Goal: Transaction & Acquisition: Download file/media

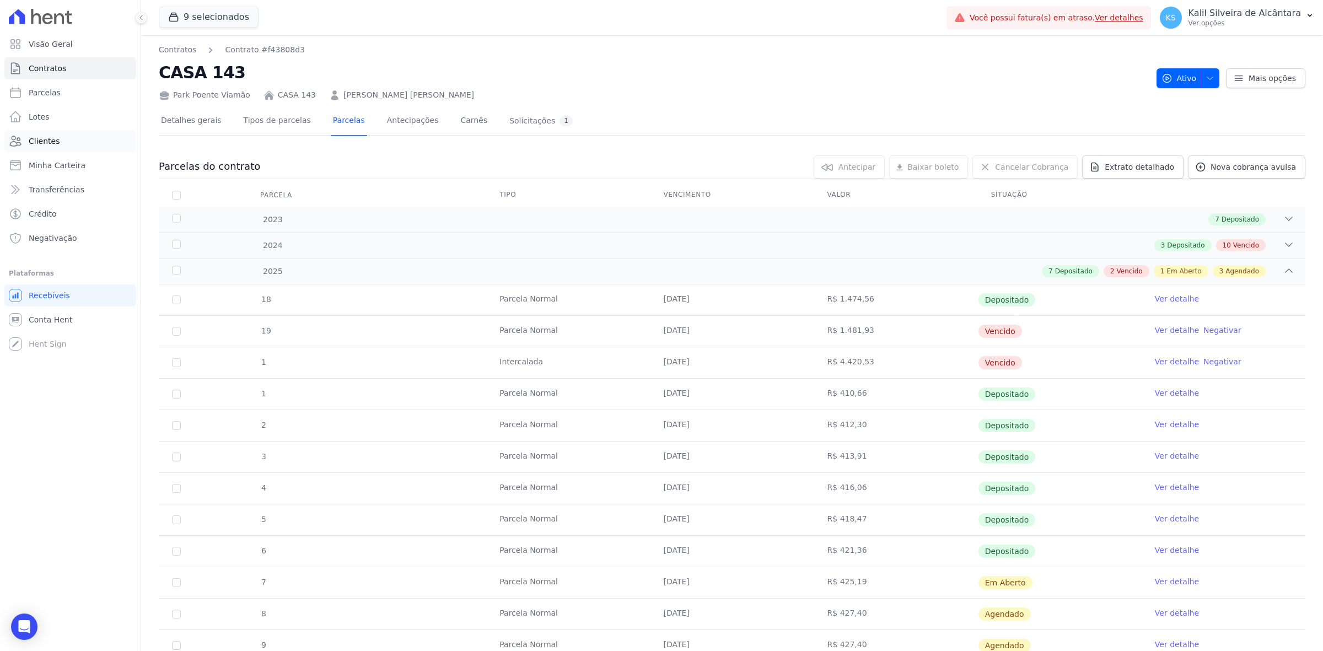
scroll to position [154, 0]
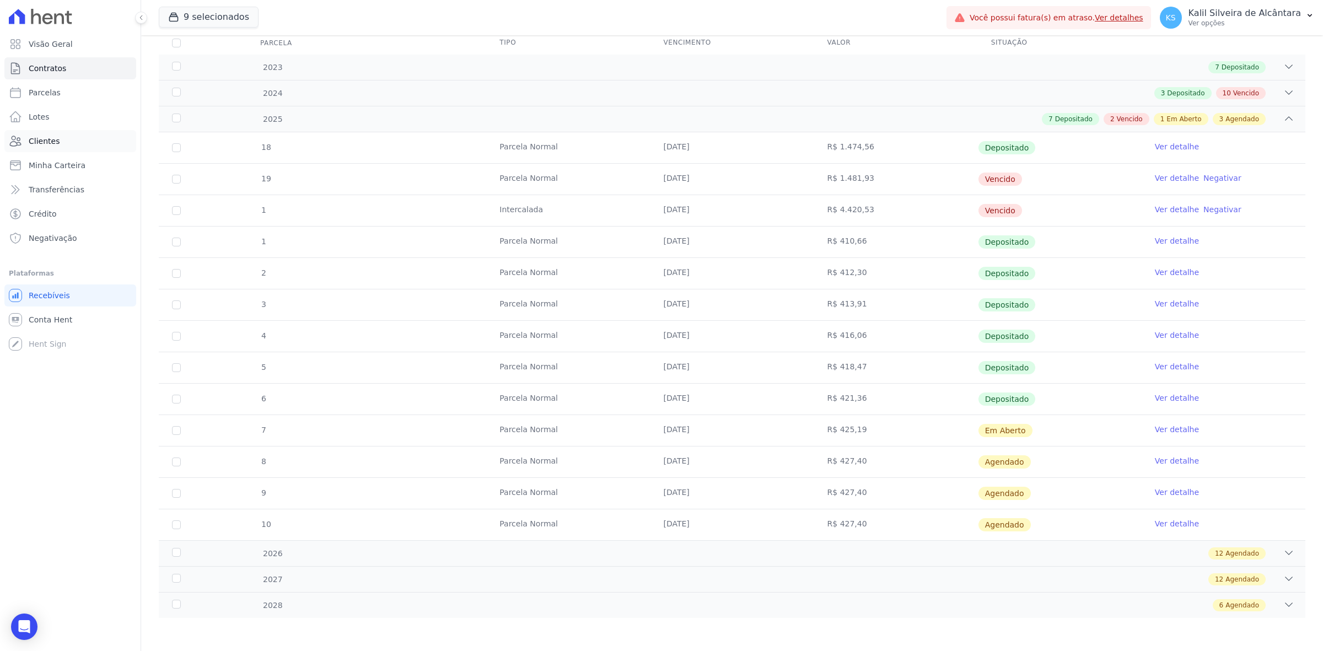
click at [92, 146] on link "Clientes" at bounding box center [70, 141] width 132 height 22
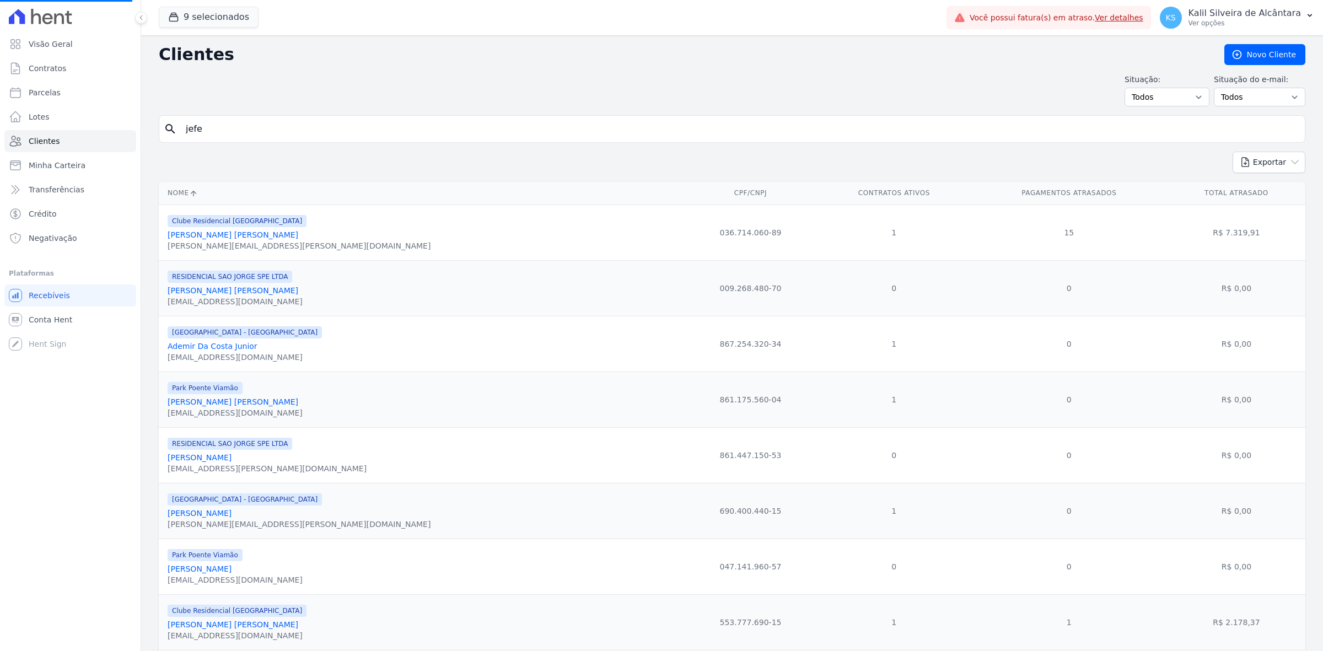
click at [332, 127] on input "jefe" at bounding box center [739, 129] width 1121 height 22
click at [332, 127] on input "search" at bounding box center [739, 129] width 1121 height 22
type input "thiago"
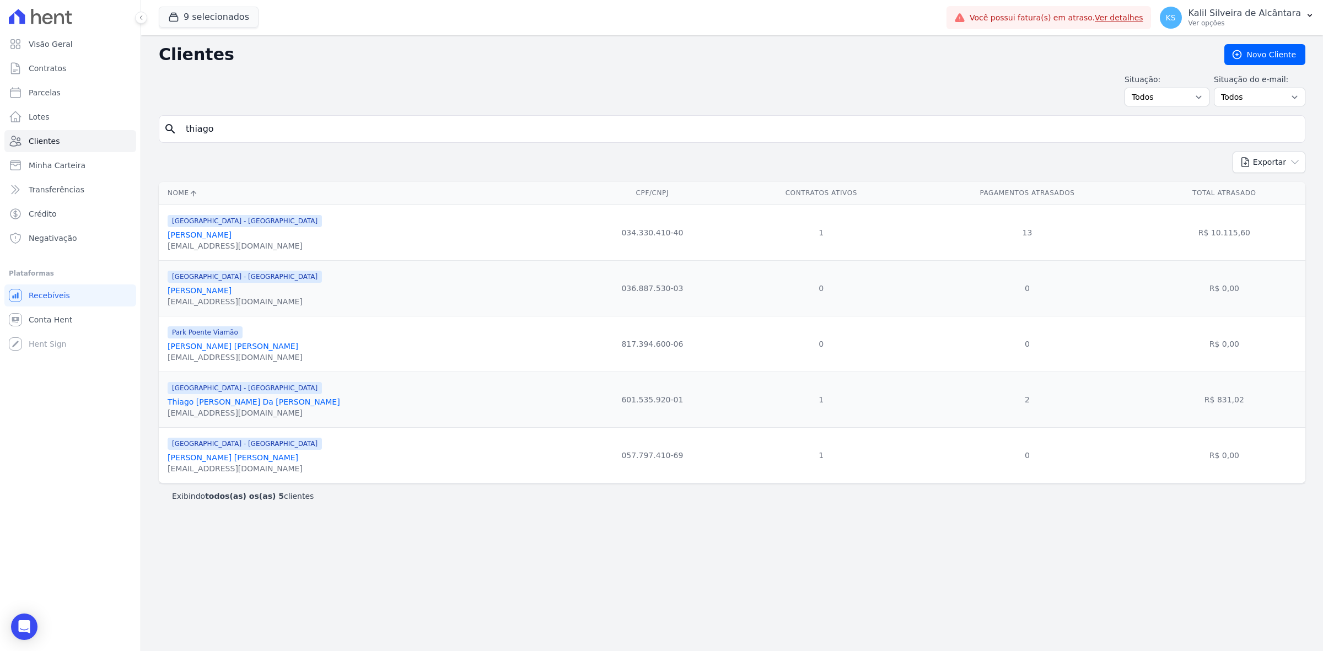
click at [212, 239] on link "[PERSON_NAME]" at bounding box center [200, 234] width 64 height 9
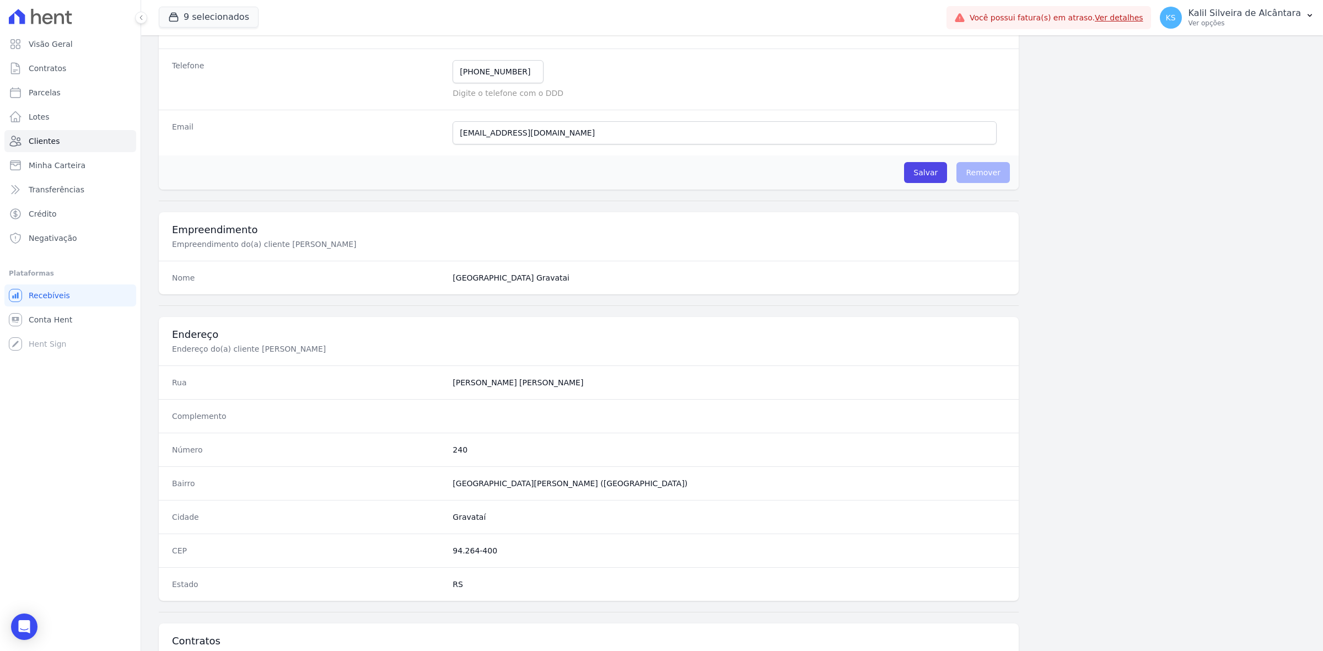
scroll to position [384, 0]
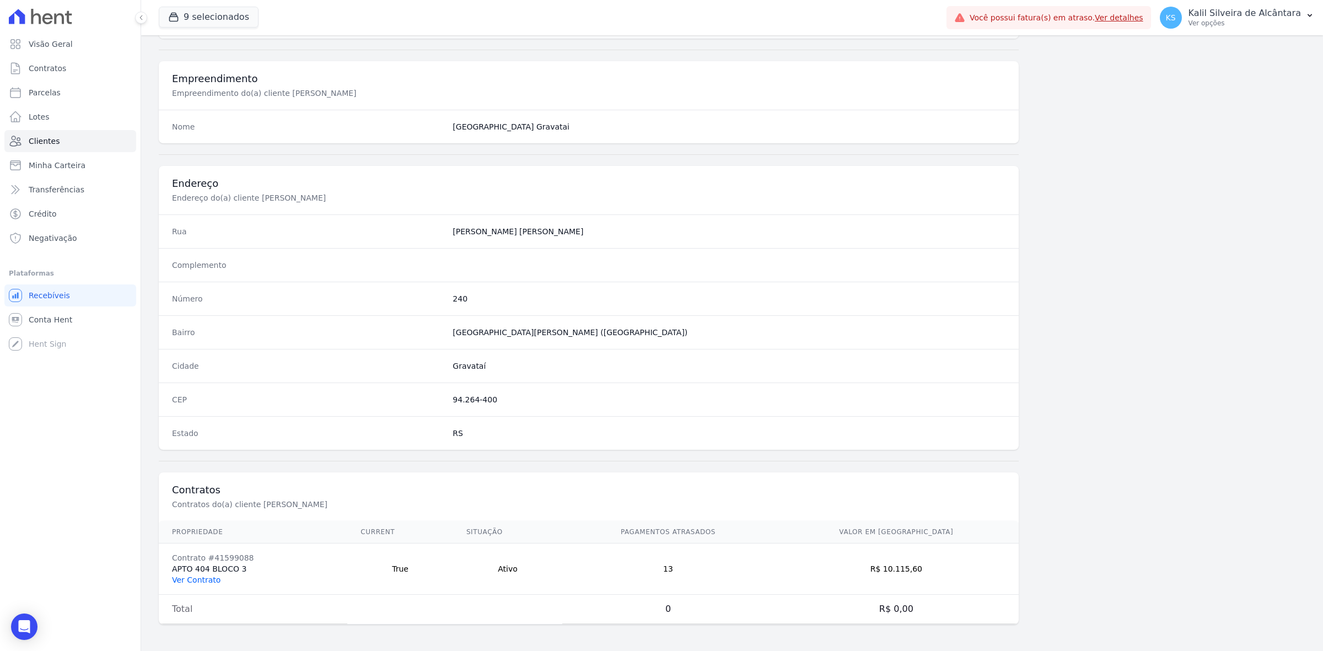
click at [195, 582] on link "Ver Contrato" at bounding box center [196, 579] width 48 height 9
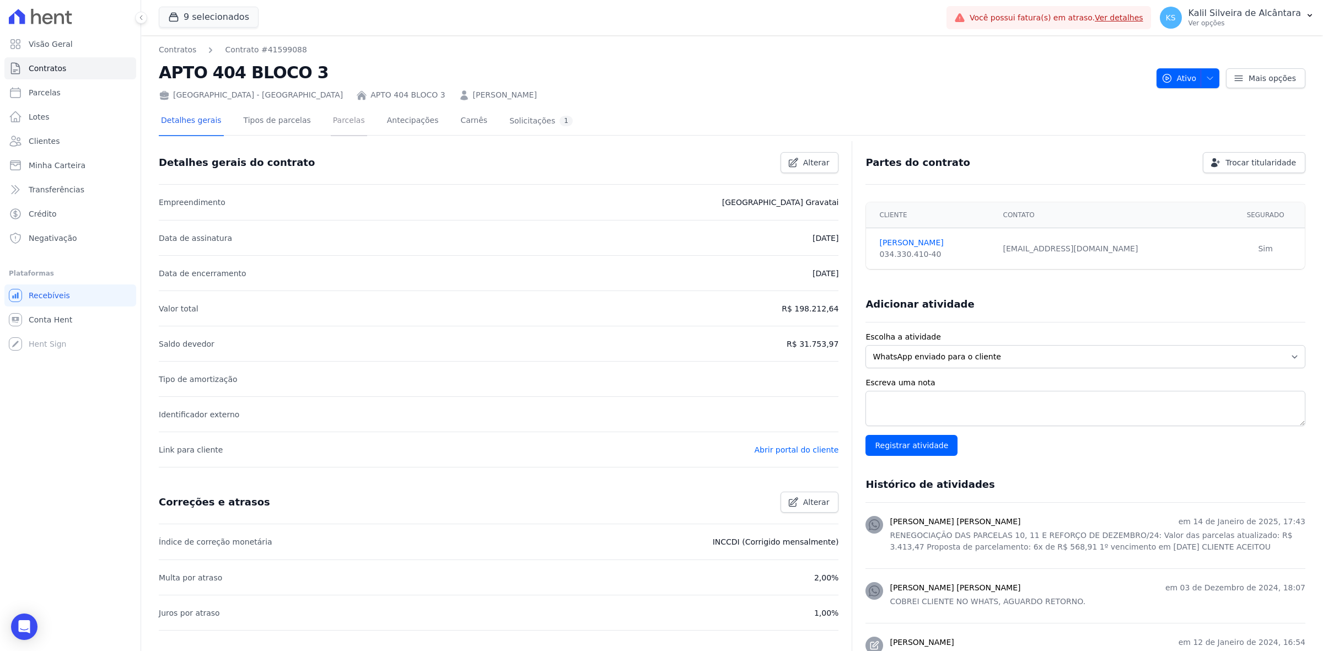
click at [343, 125] on link "Parcelas" at bounding box center [349, 121] width 36 height 29
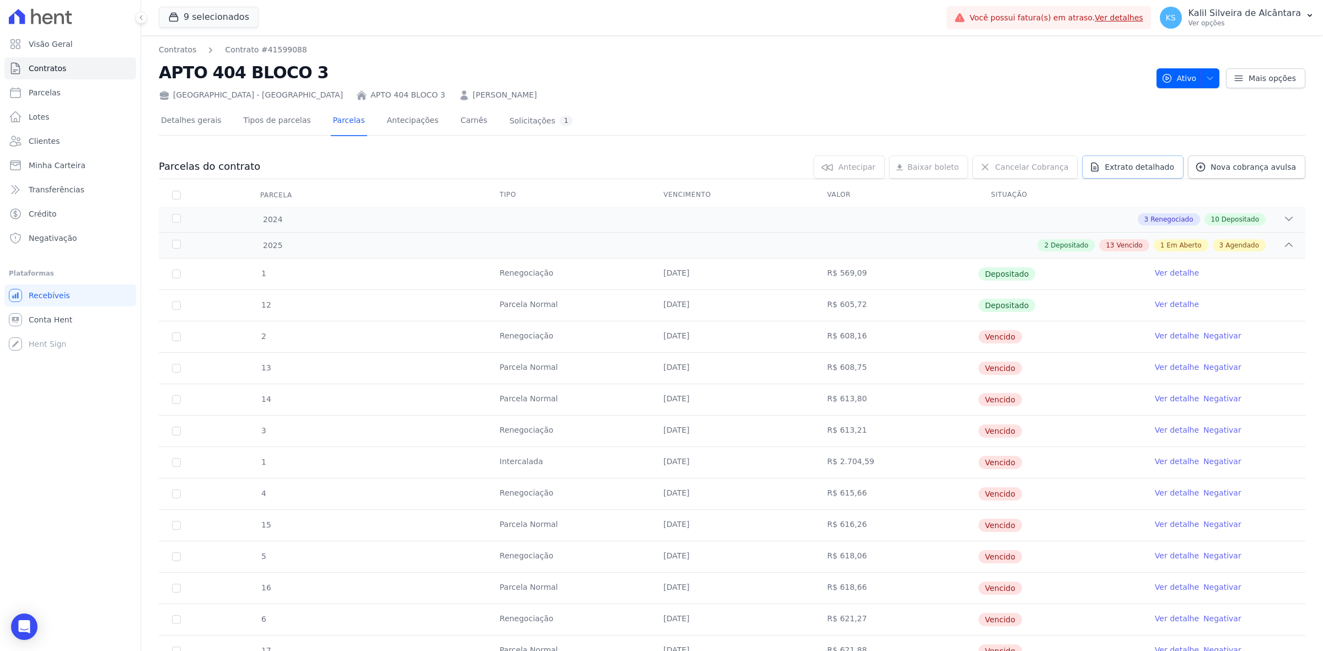
click at [1098, 164] on icon at bounding box center [1094, 166] width 11 height 11
click at [1266, 170] on span "Exportar PDF" at bounding box center [1287, 167] width 58 height 11
